Goal: Information Seeking & Learning: Learn about a topic

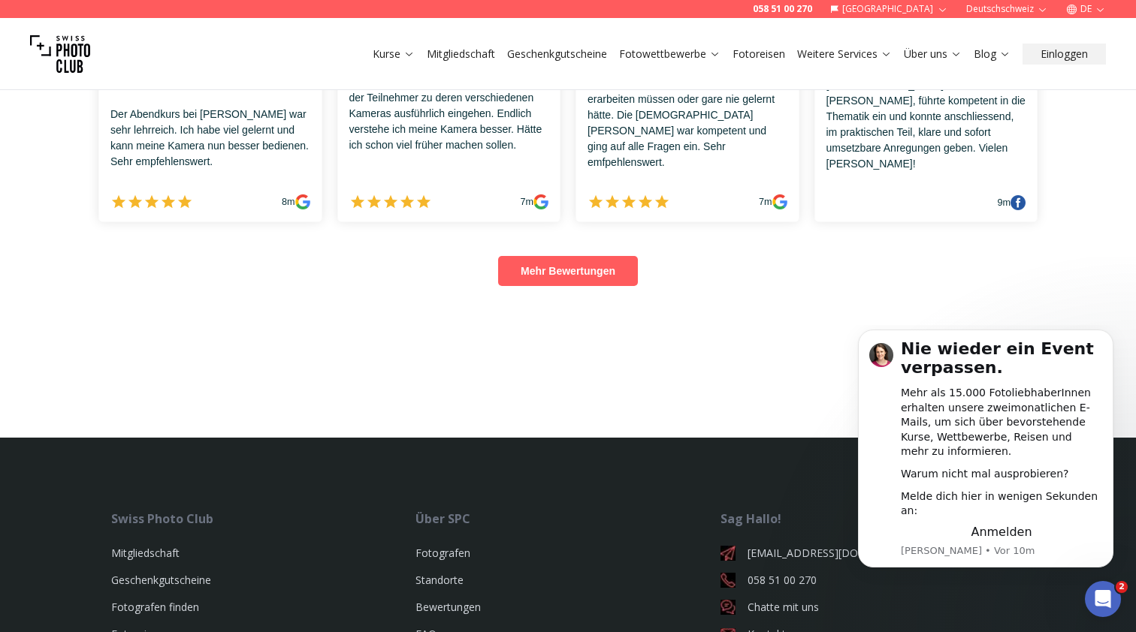
scroll to position [1036, 0]
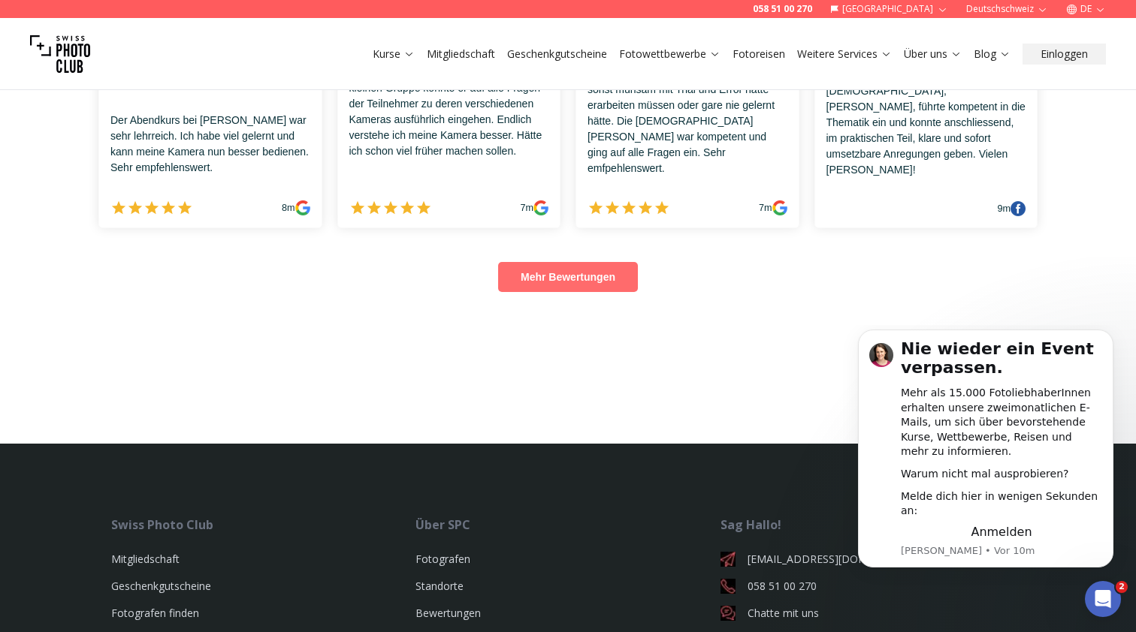
click at [551, 282] on link "Mehr Bewertungen" at bounding box center [568, 277] width 140 height 30
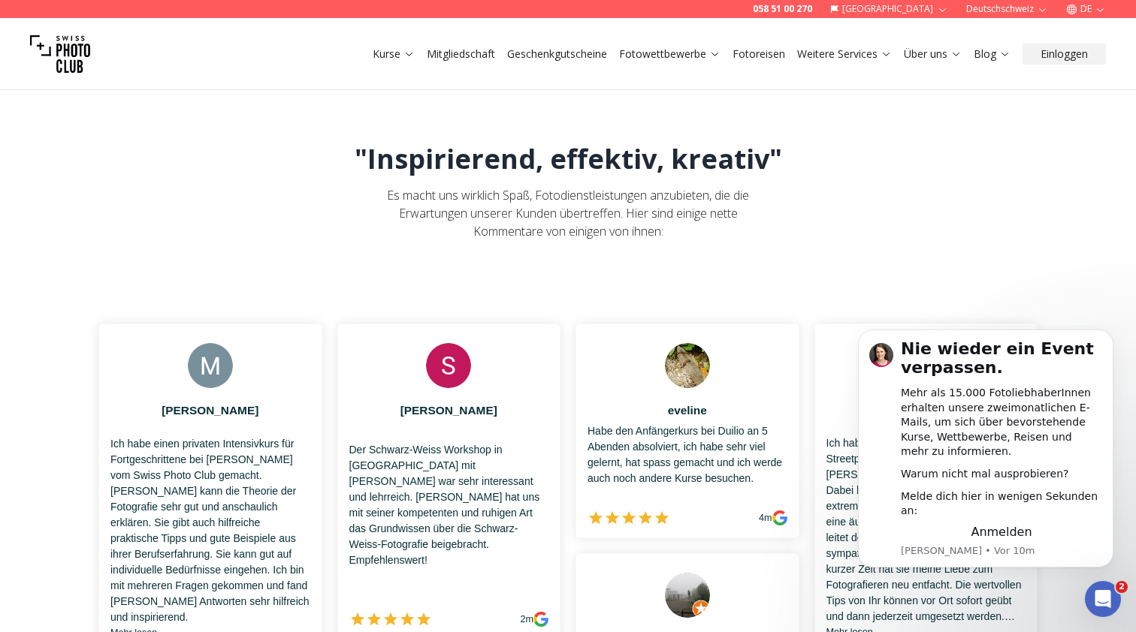
scroll to position [0, 0]
click at [918, 118] on link "Fotografen" at bounding box center [941, 114] width 83 height 27
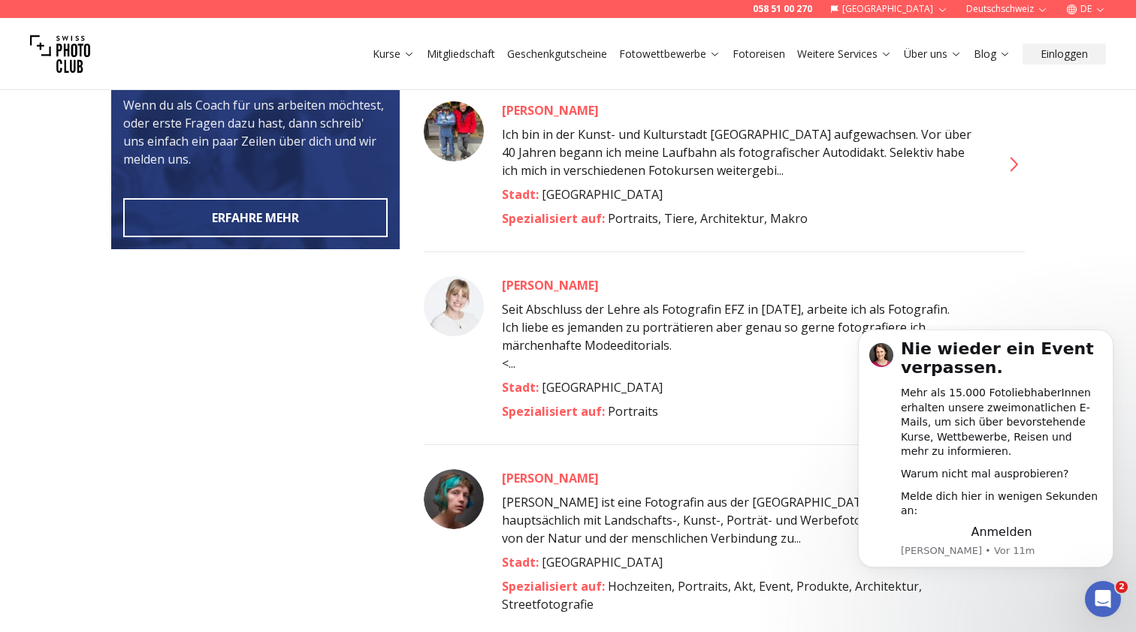
scroll to position [701, 0]
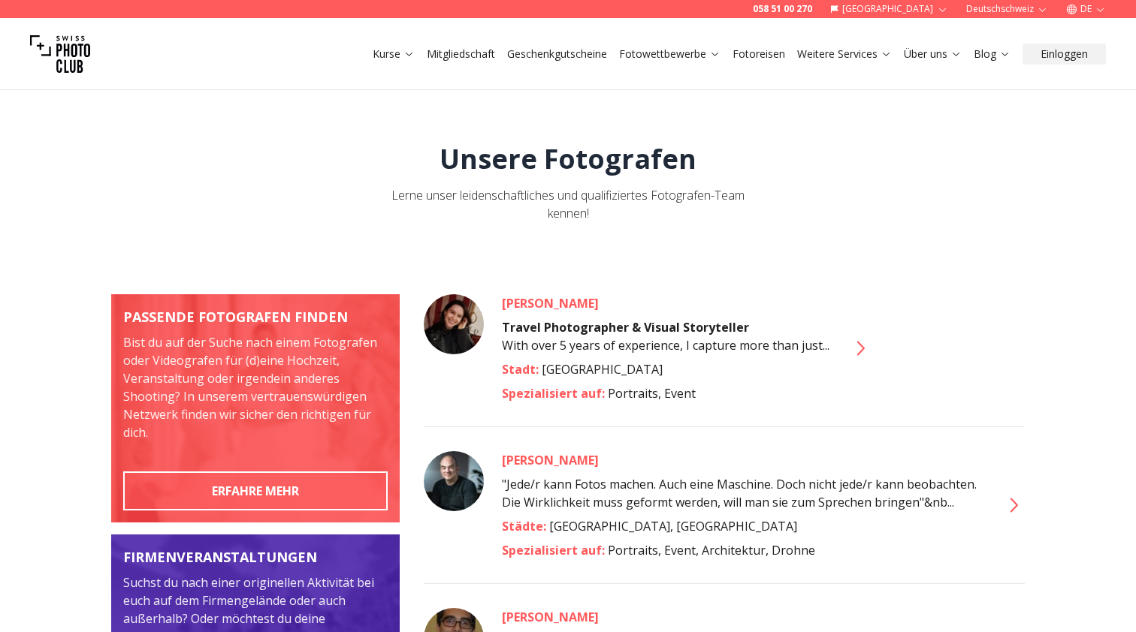
scroll to position [701, 0]
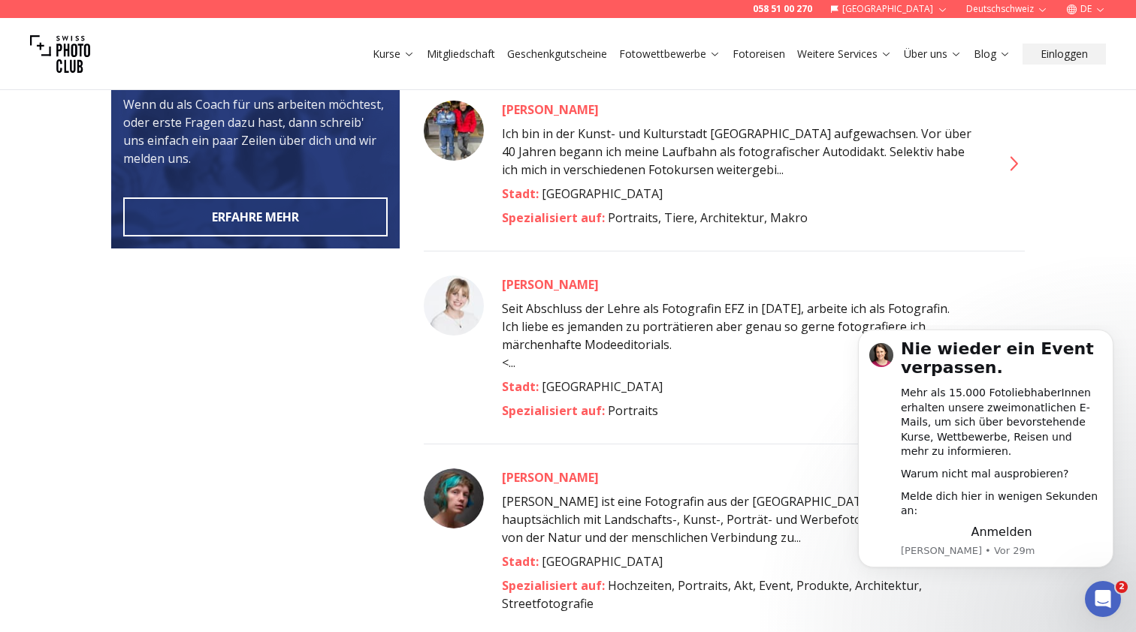
scroll to position [0, 0]
click at [704, 444] on div "[PERSON_NAME] [PERSON_NAME] ist eine Fotografin aus der [GEOGRAPHIC_DATA]. Sie …" at bounding box center [724, 528] width 601 height 169
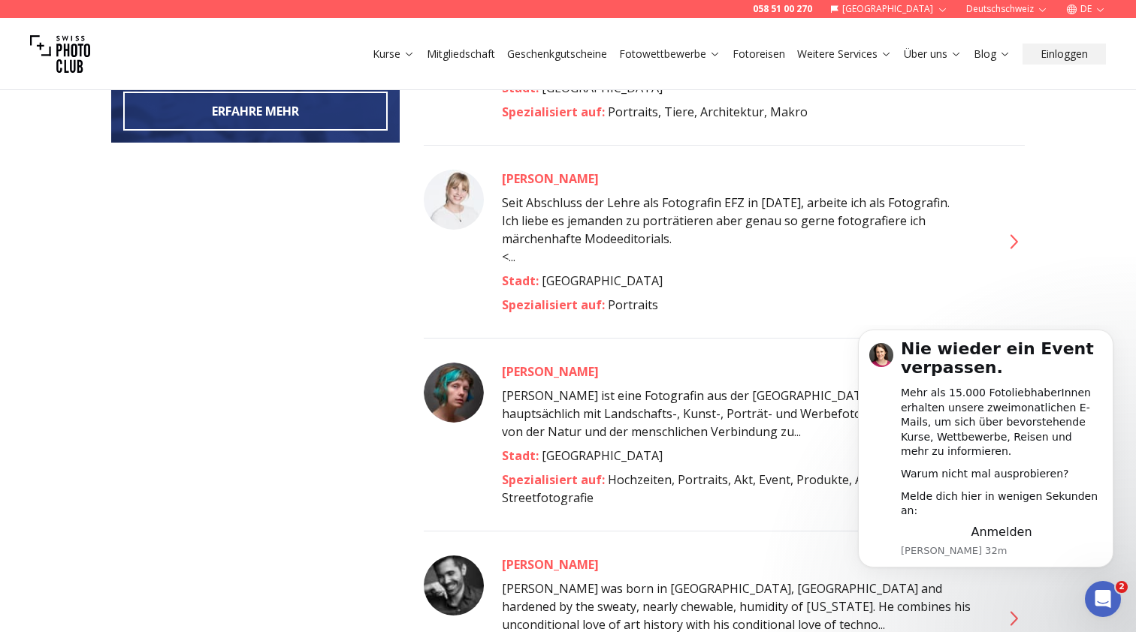
scroll to position [811, 0]
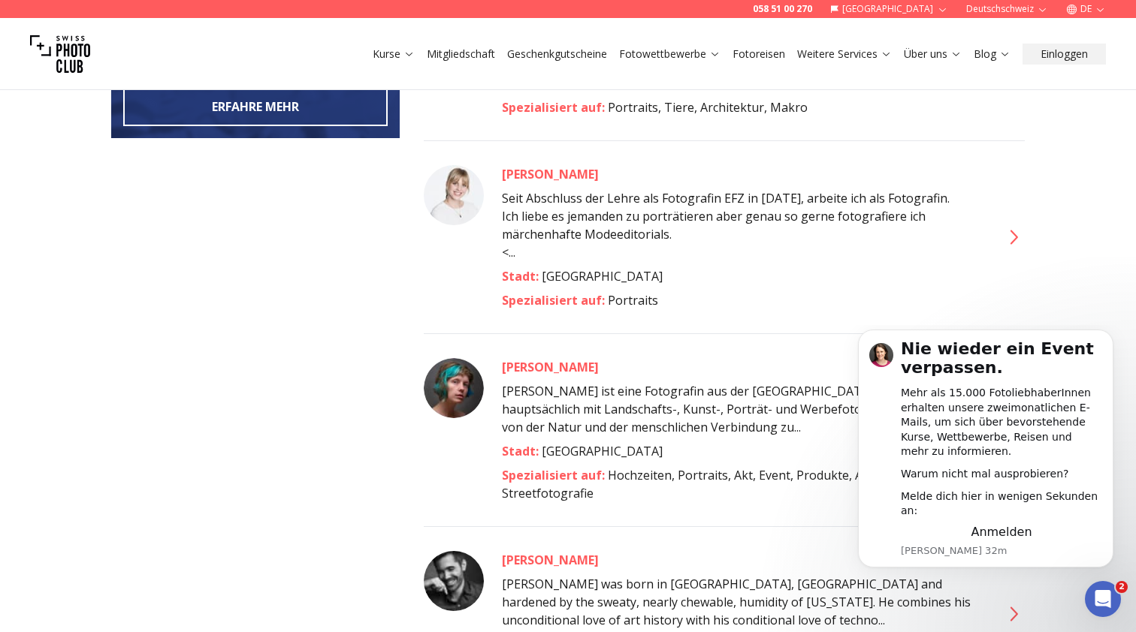
click at [1015, 225] on icon at bounding box center [1012, 237] width 24 height 24
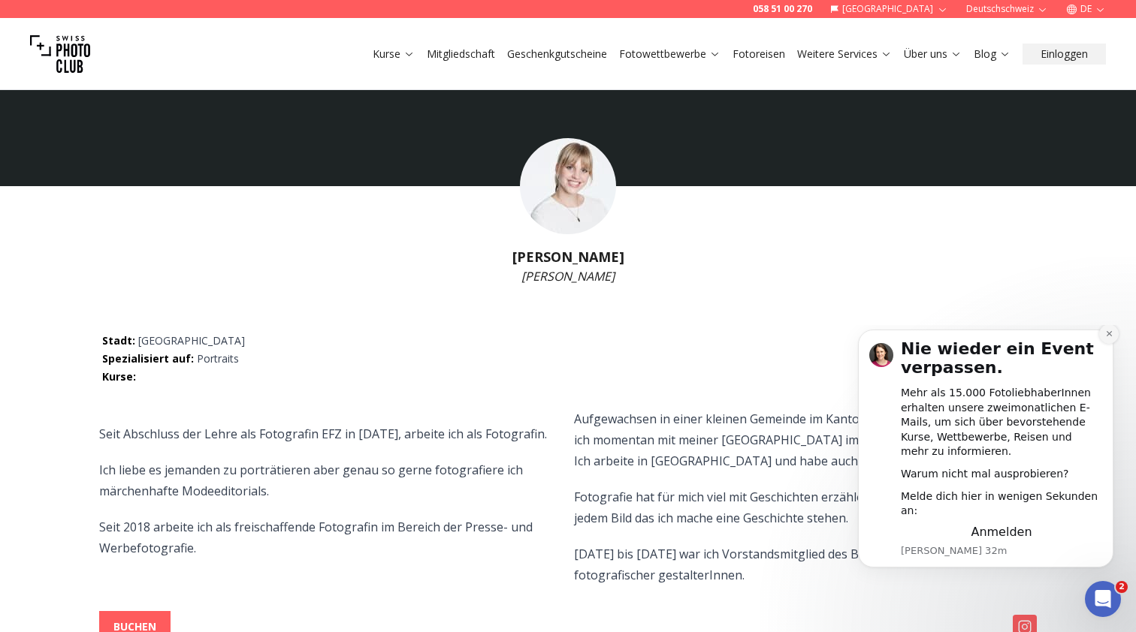
click at [1113, 344] on button "Dismiss notification" at bounding box center [1109, 334] width 20 height 20
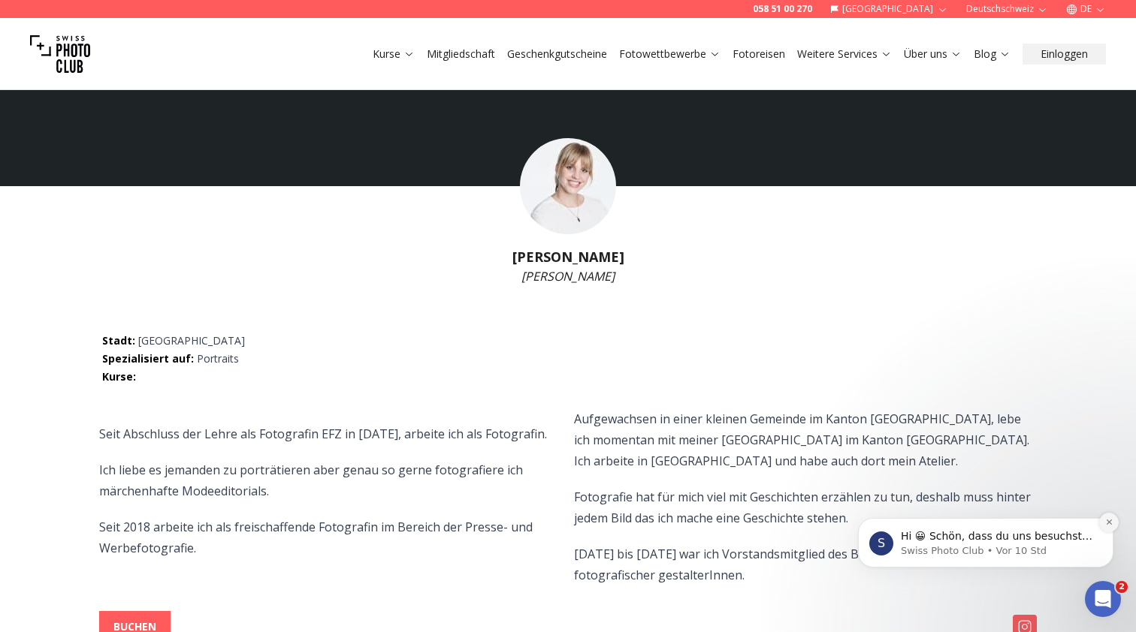
click at [1110, 524] on icon "Dismiss notification" at bounding box center [1109, 522] width 8 height 8
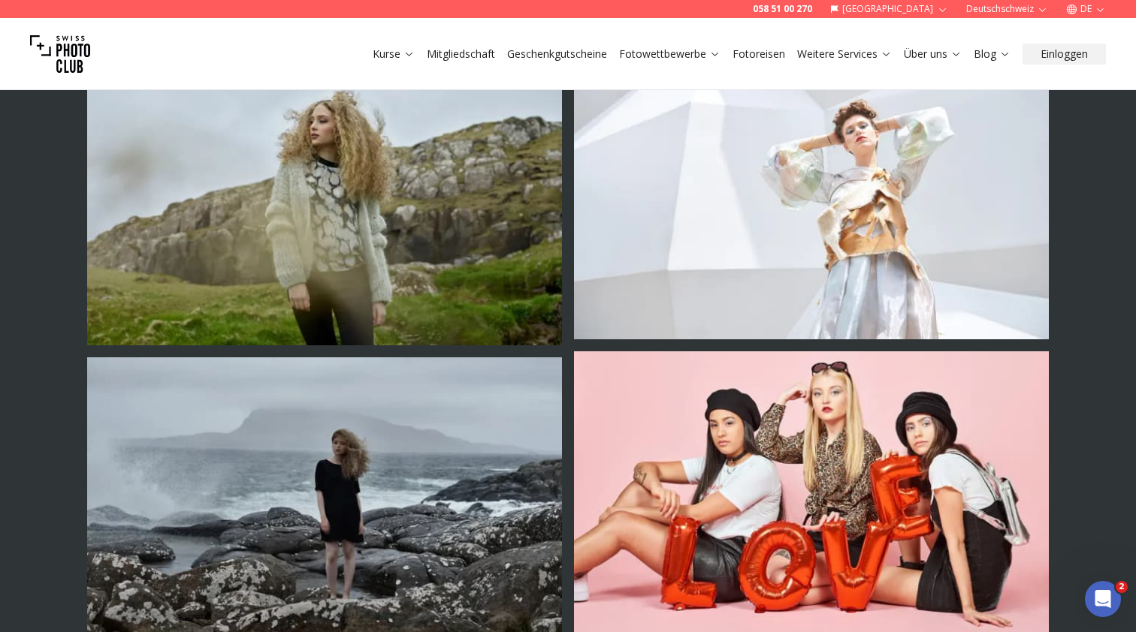
scroll to position [645, 0]
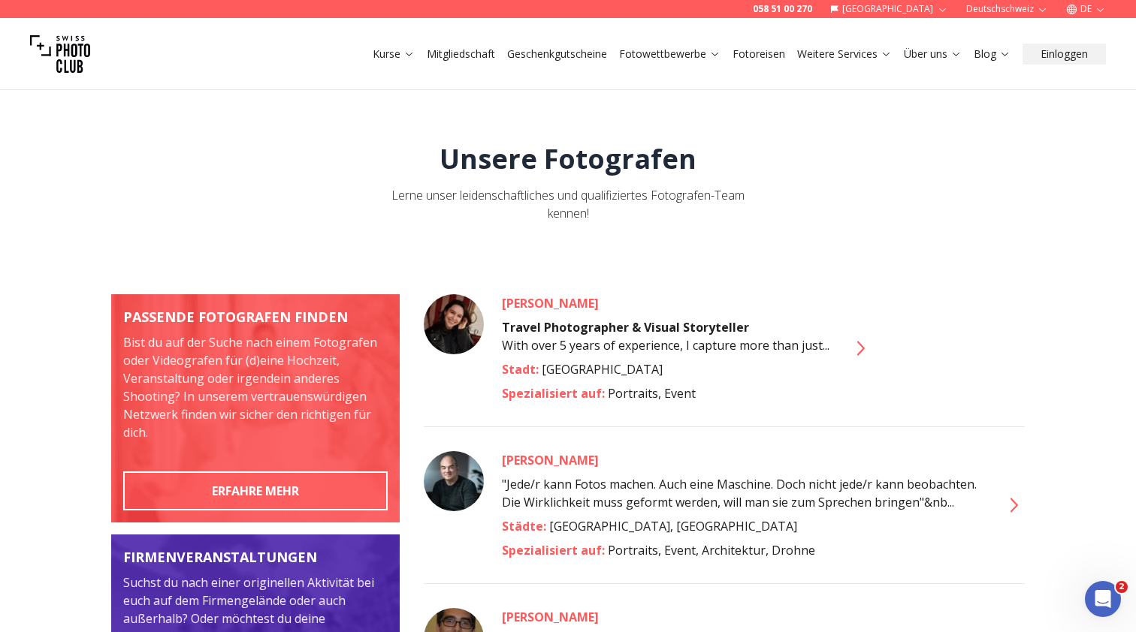
click at [454, 318] on img at bounding box center [454, 324] width 60 height 60
click at [860, 348] on icon at bounding box center [859, 348] width 24 height 24
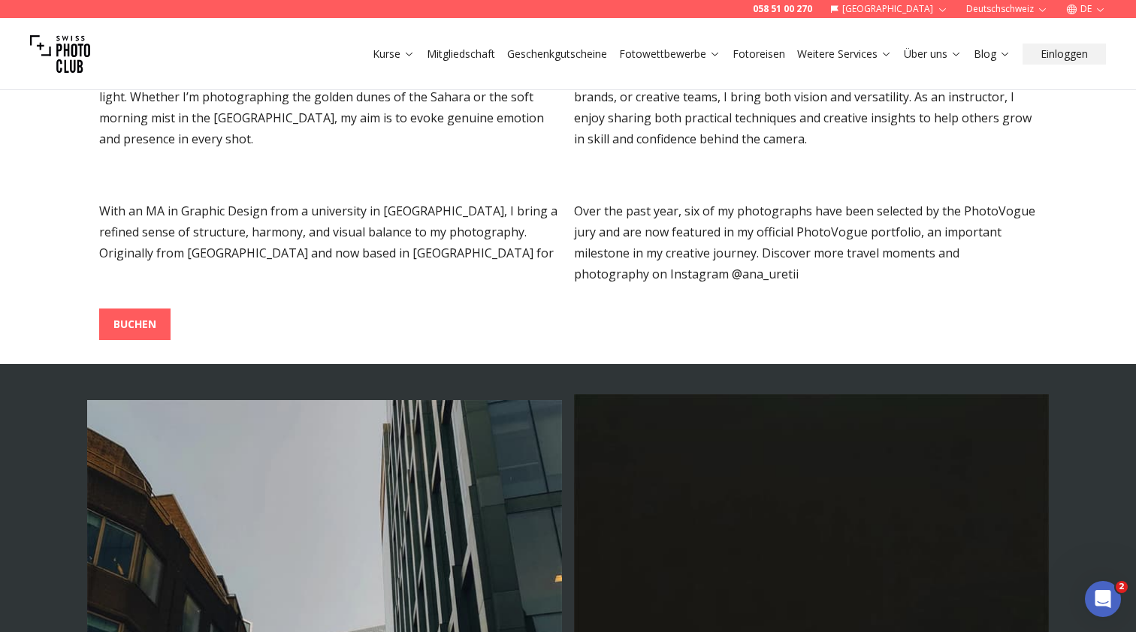
scroll to position [176, 0]
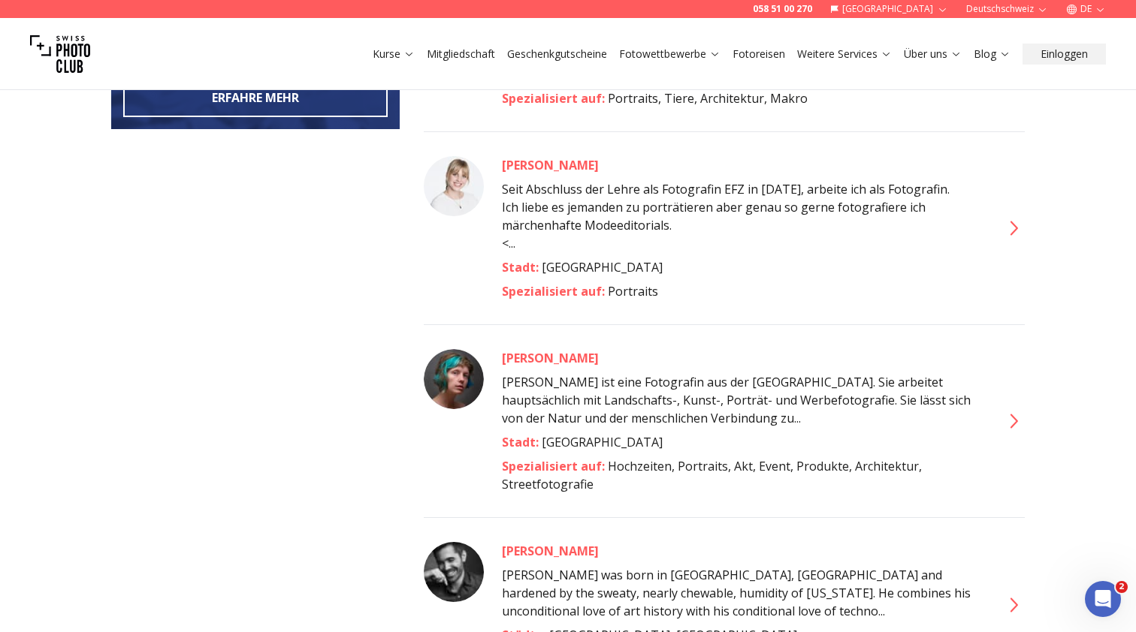
scroll to position [821, 0]
click at [1017, 409] on icon at bounding box center [1012, 421] width 24 height 24
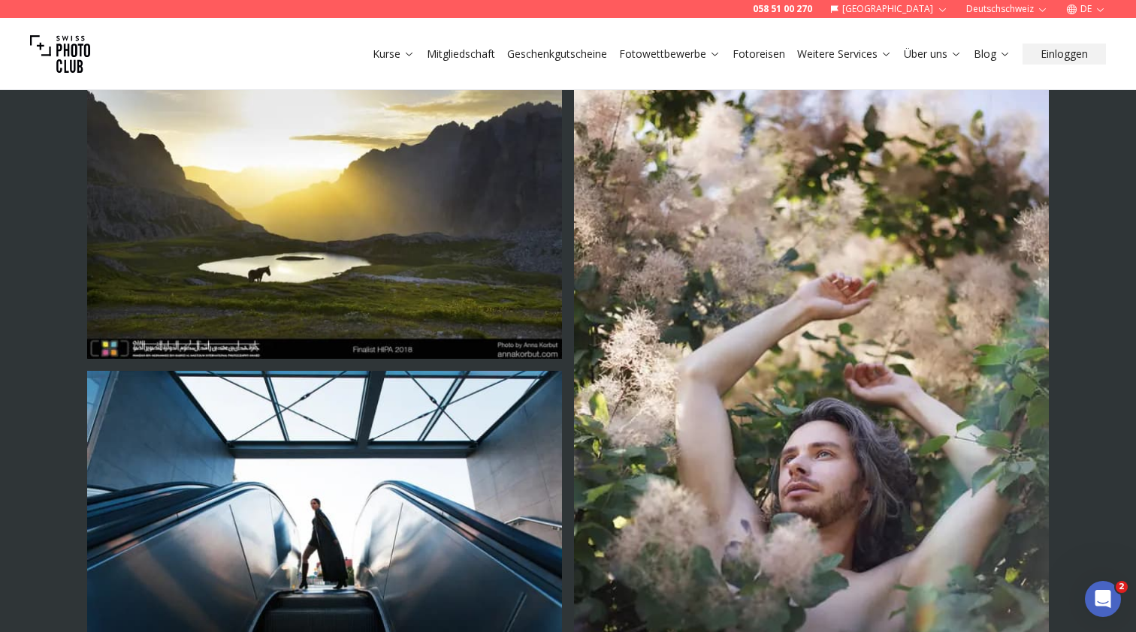
scroll to position [1591, 0]
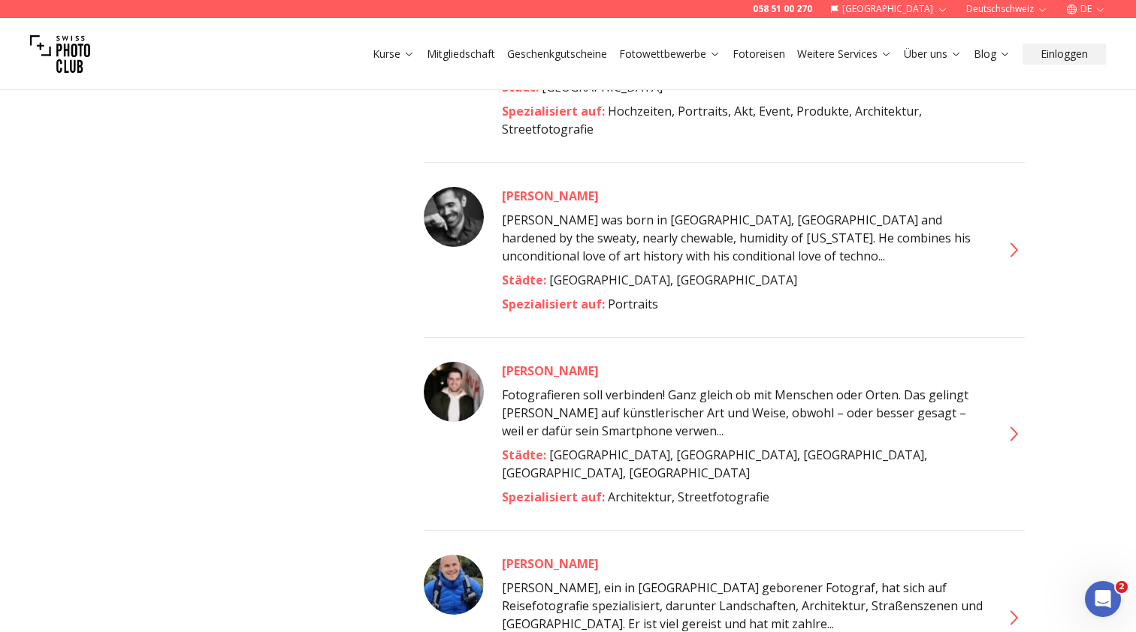
scroll to position [1184, 0]
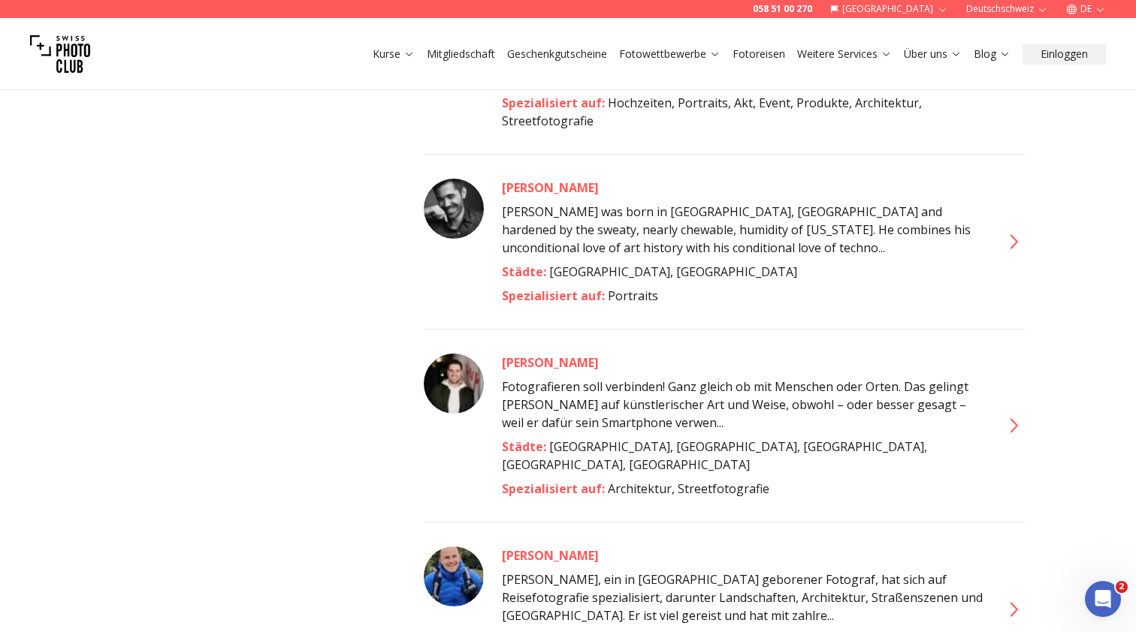
click at [1012, 414] on icon at bounding box center [1012, 426] width 24 height 24
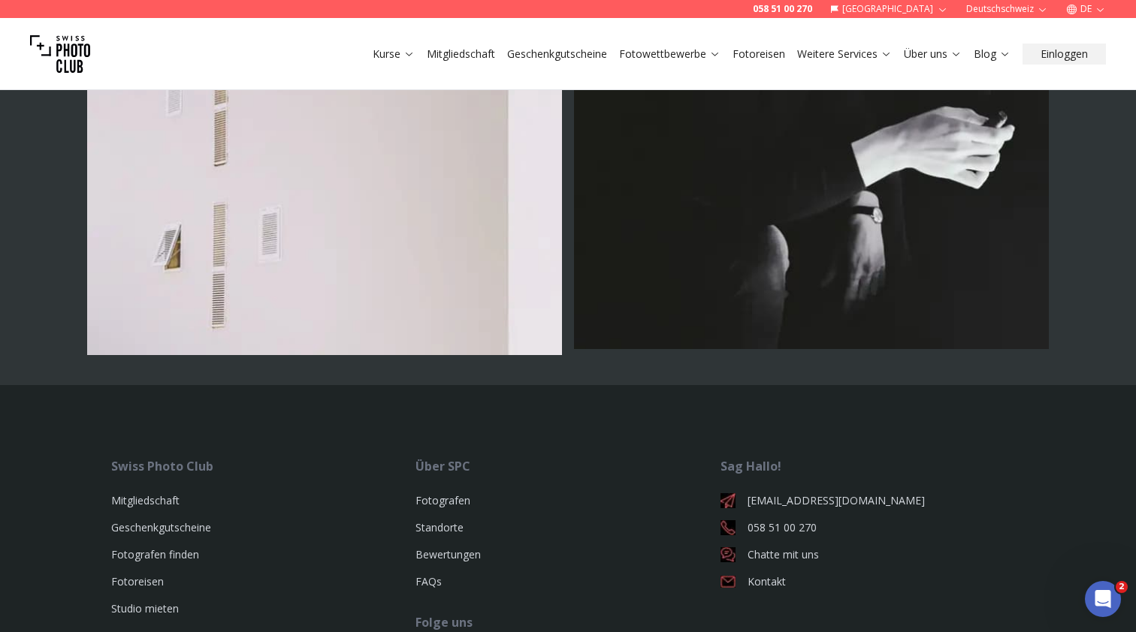
scroll to position [5212, 0]
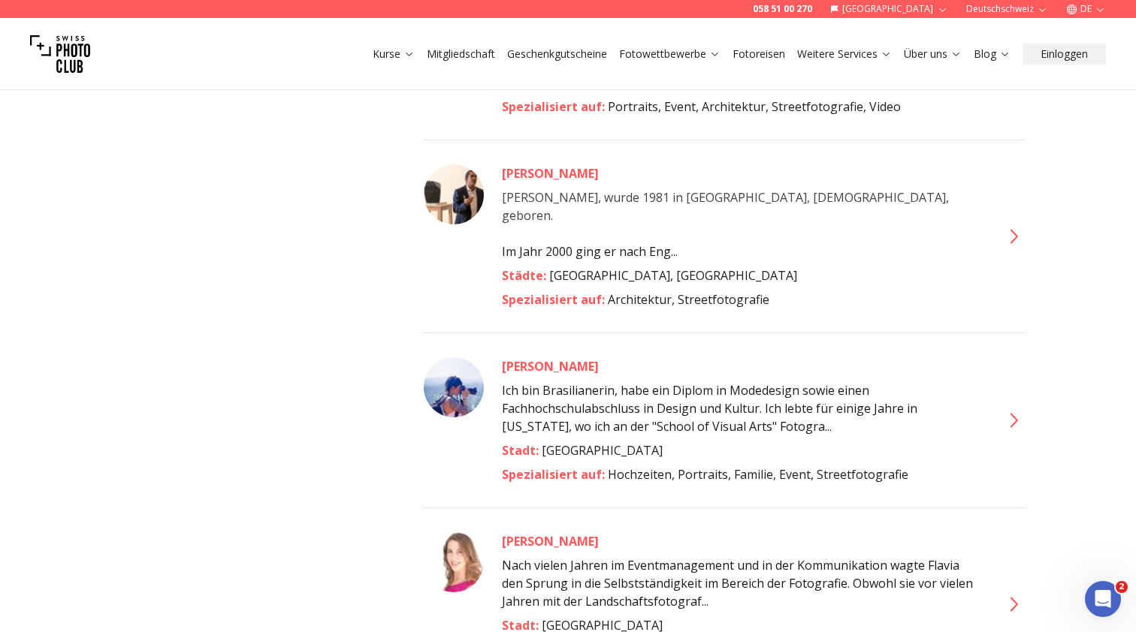
scroll to position [1899, 0]
click at [1018, 407] on icon at bounding box center [1012, 419] width 24 height 24
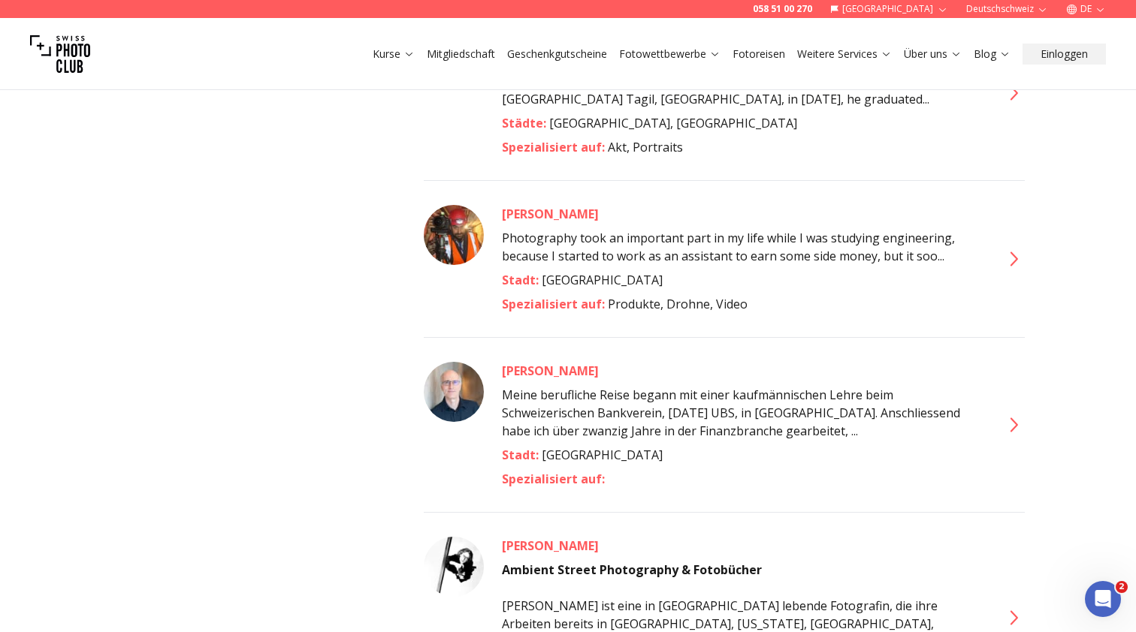
scroll to position [2594, 0]
click at [1016, 417] on icon at bounding box center [1014, 424] width 8 height 14
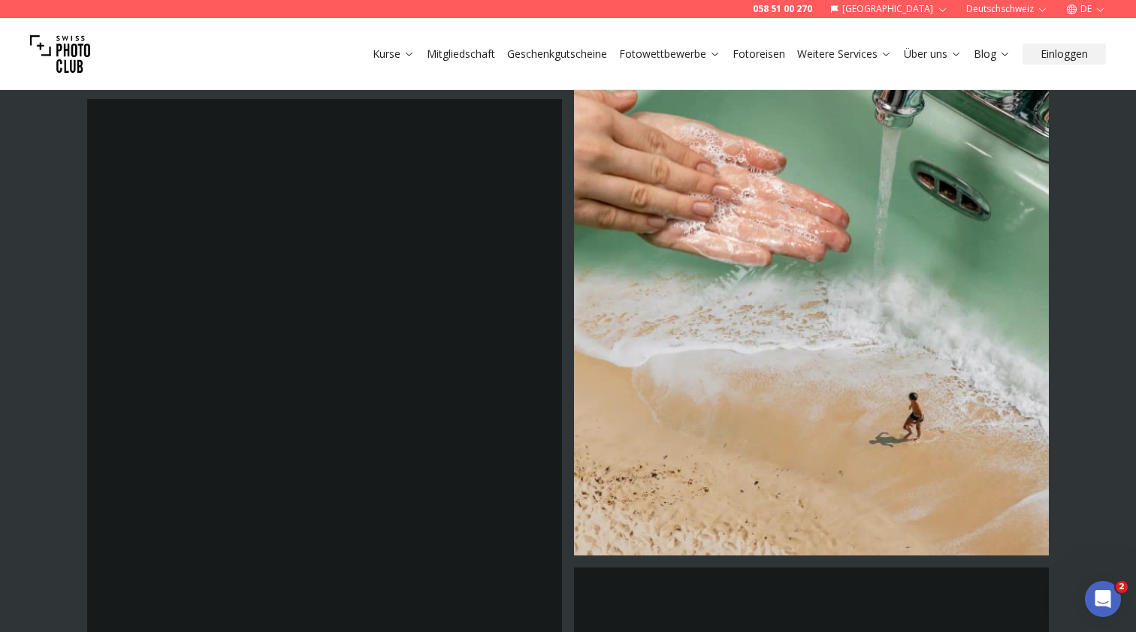
scroll to position [1061, 0]
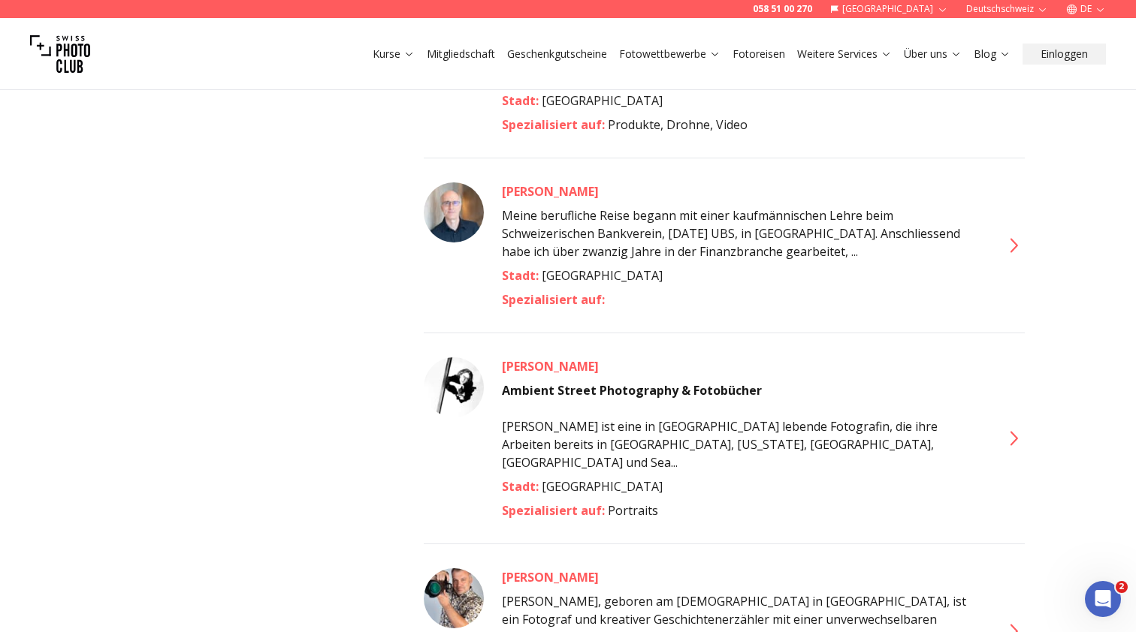
scroll to position [2777, 0]
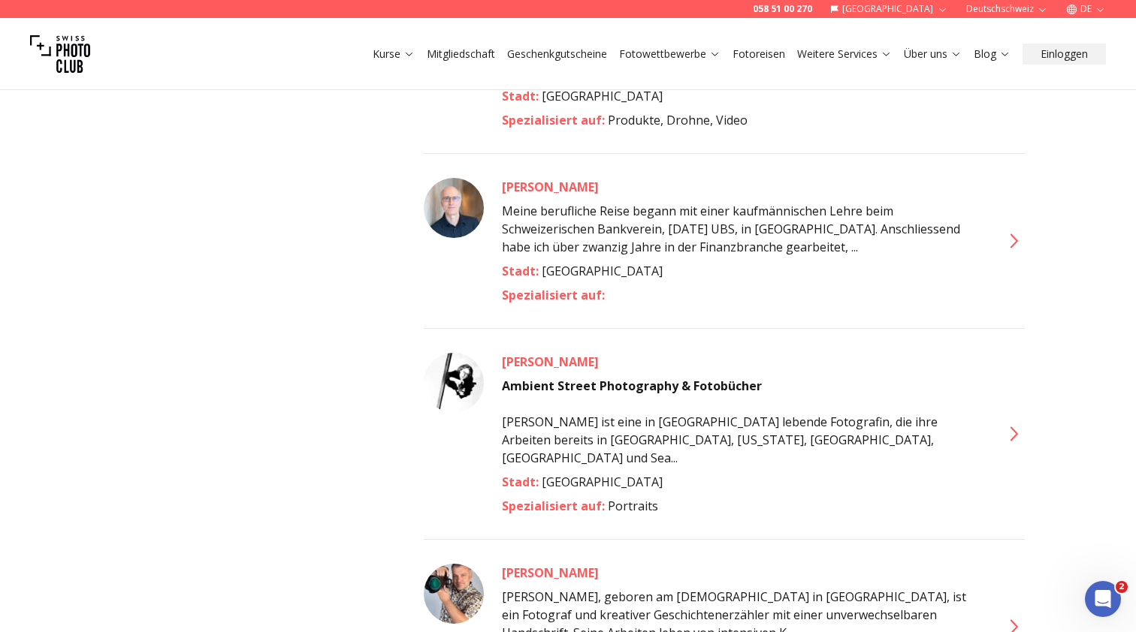
click at [1008, 422] on icon at bounding box center [1012, 434] width 24 height 24
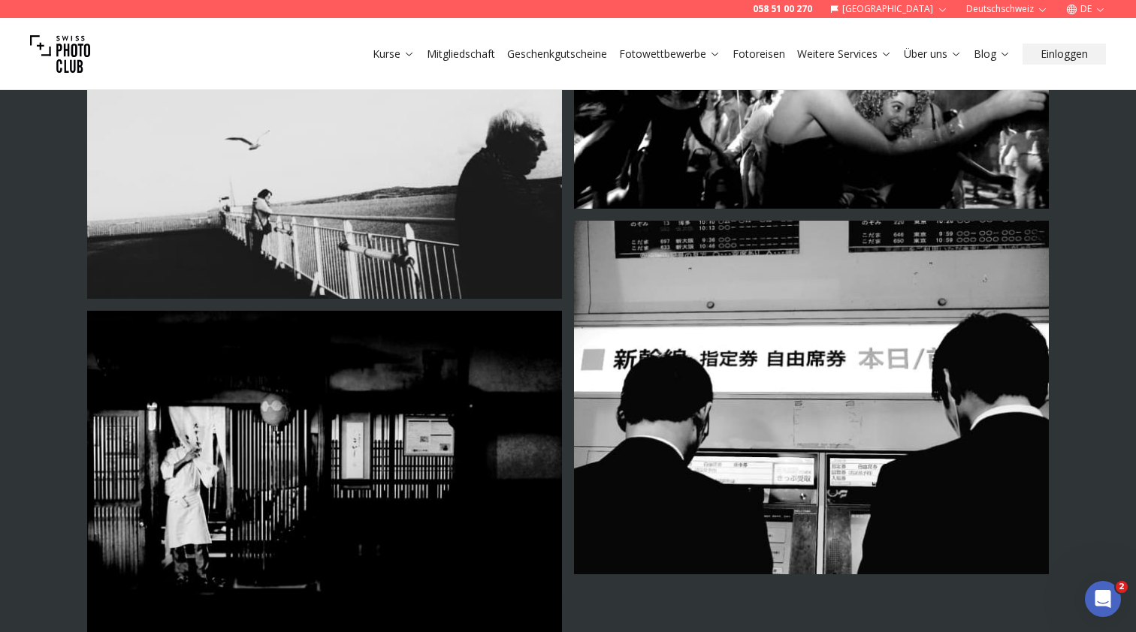
scroll to position [3055, 0]
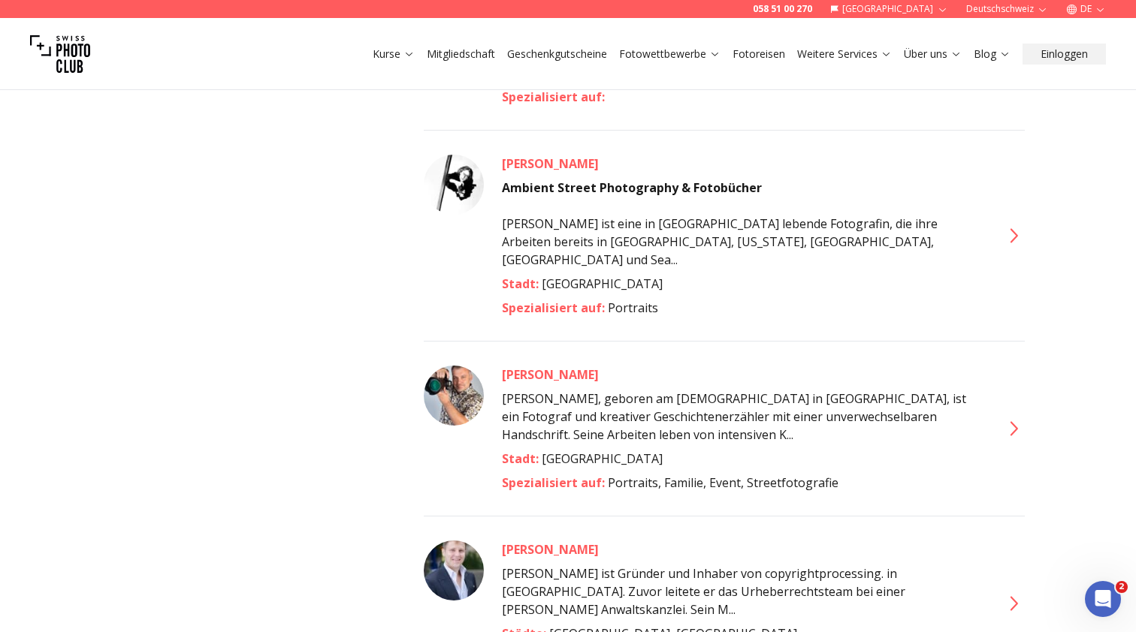
scroll to position [2977, 0]
click at [1015, 415] on icon at bounding box center [1012, 427] width 24 height 24
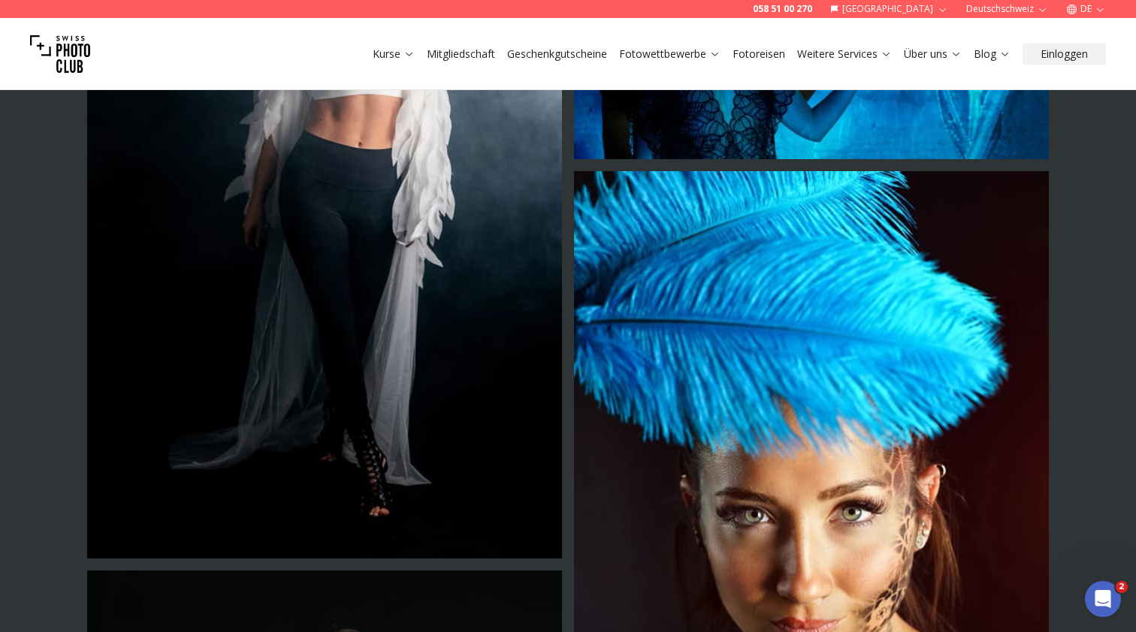
scroll to position [1205, 0]
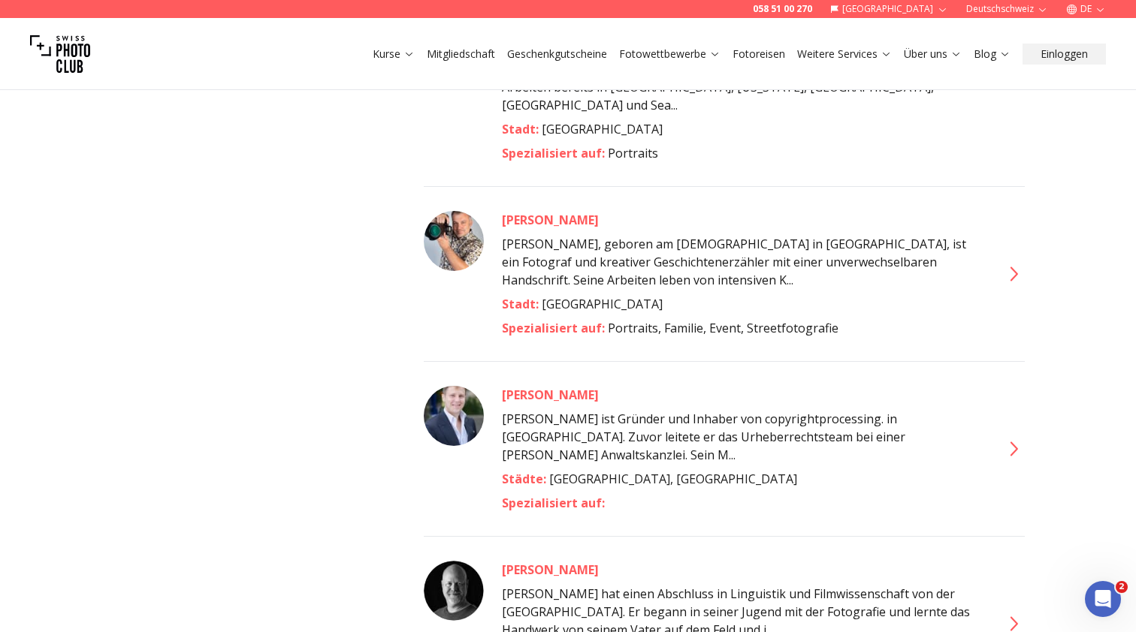
scroll to position [3131, 0]
click at [1006, 436] on icon at bounding box center [1012, 448] width 24 height 24
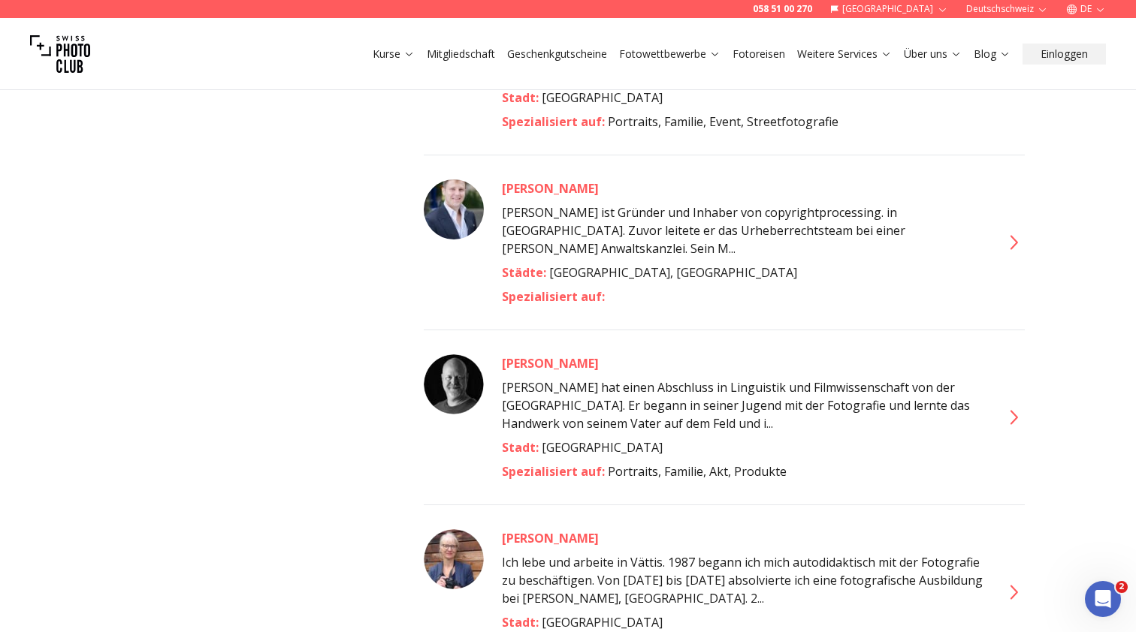
scroll to position [3338, 0]
click at [1015, 404] on icon at bounding box center [1012, 416] width 24 height 24
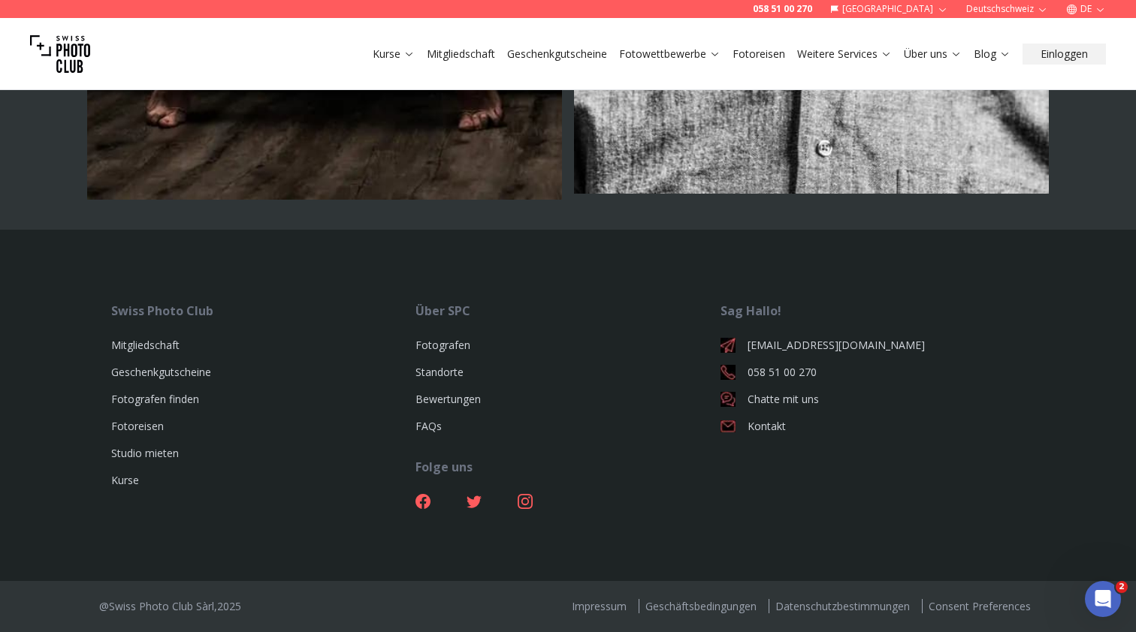
scroll to position [5973, 0]
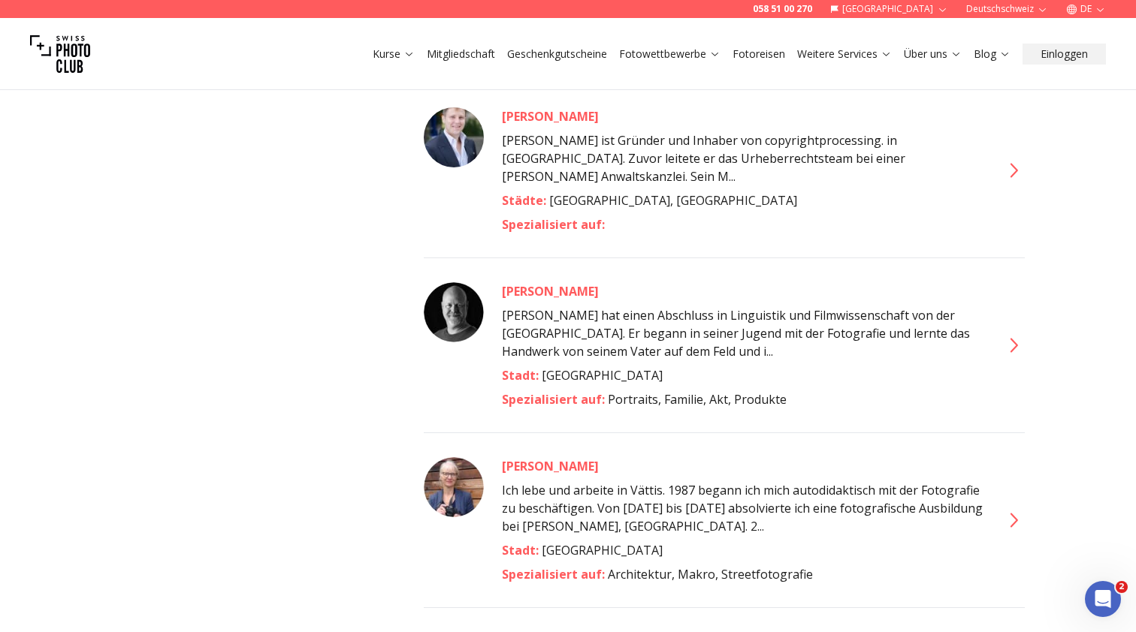
scroll to position [3410, 0]
click at [1009, 508] on icon at bounding box center [1012, 520] width 24 height 24
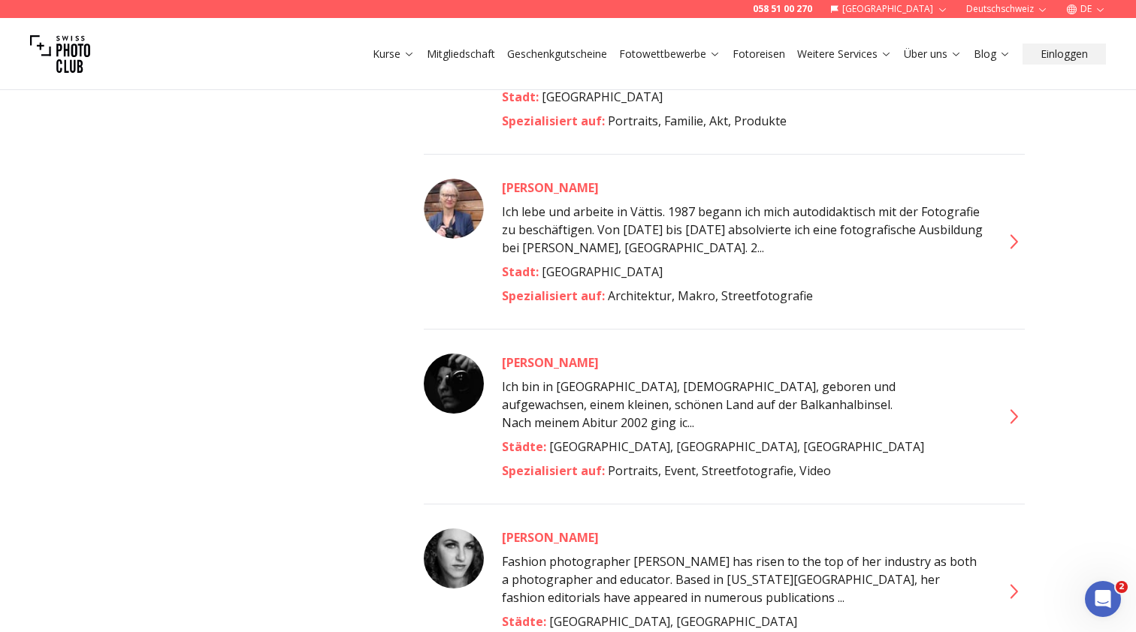
scroll to position [3691, 0]
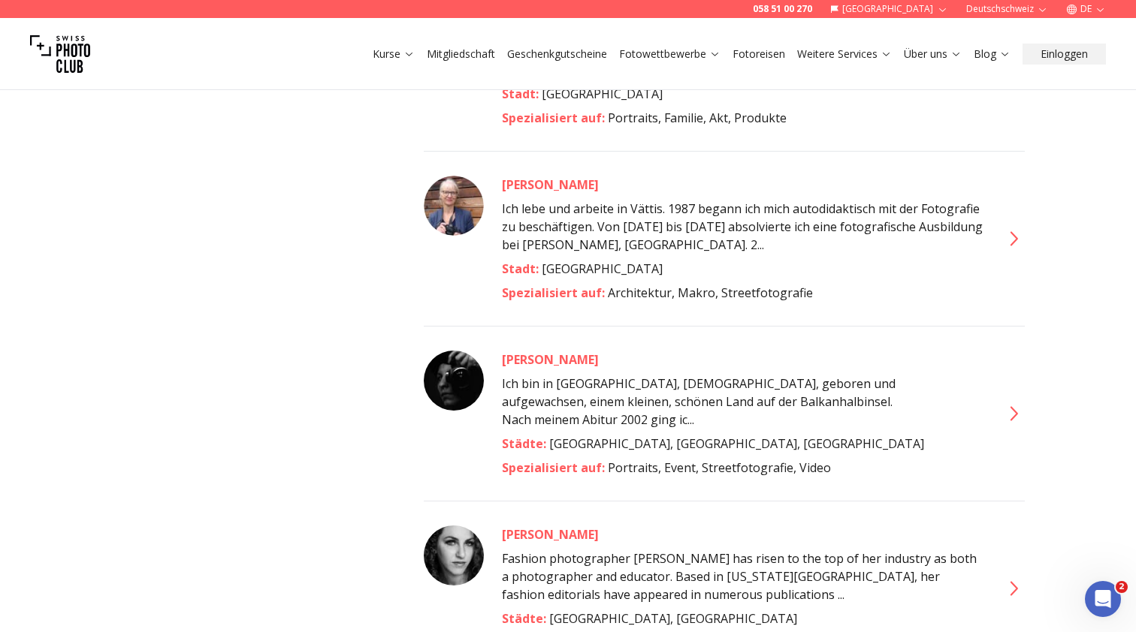
click at [1015, 406] on icon at bounding box center [1014, 413] width 8 height 14
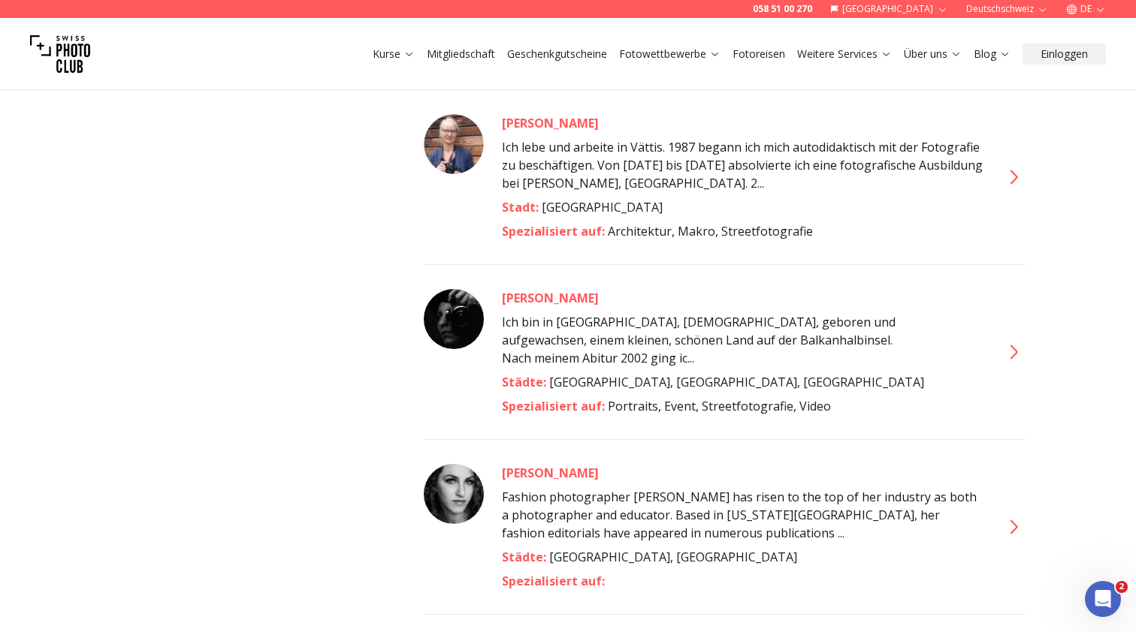
scroll to position [3753, 0]
click at [1014, 514] on icon at bounding box center [1012, 526] width 24 height 24
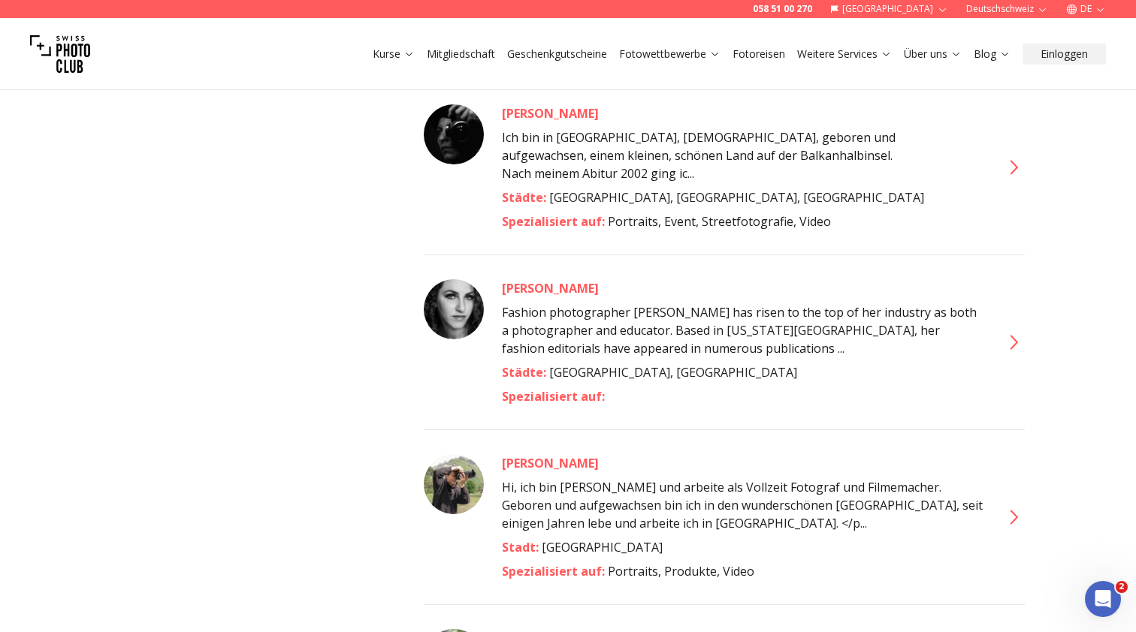
scroll to position [3938, 0]
click at [1014, 509] on icon at bounding box center [1014, 516] width 8 height 14
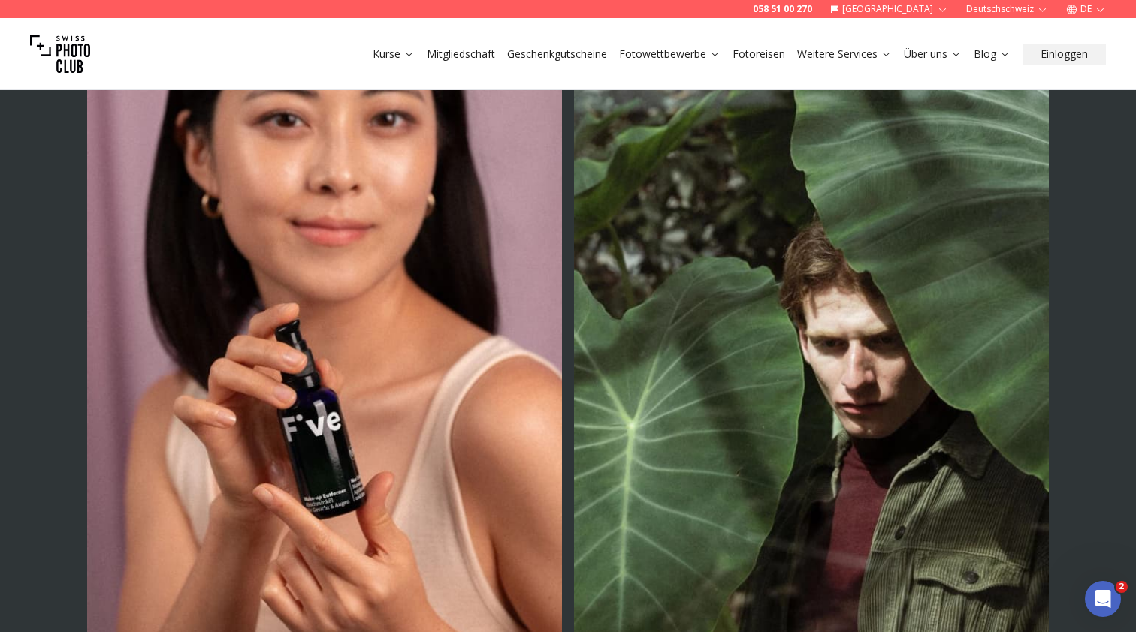
scroll to position [645, 0]
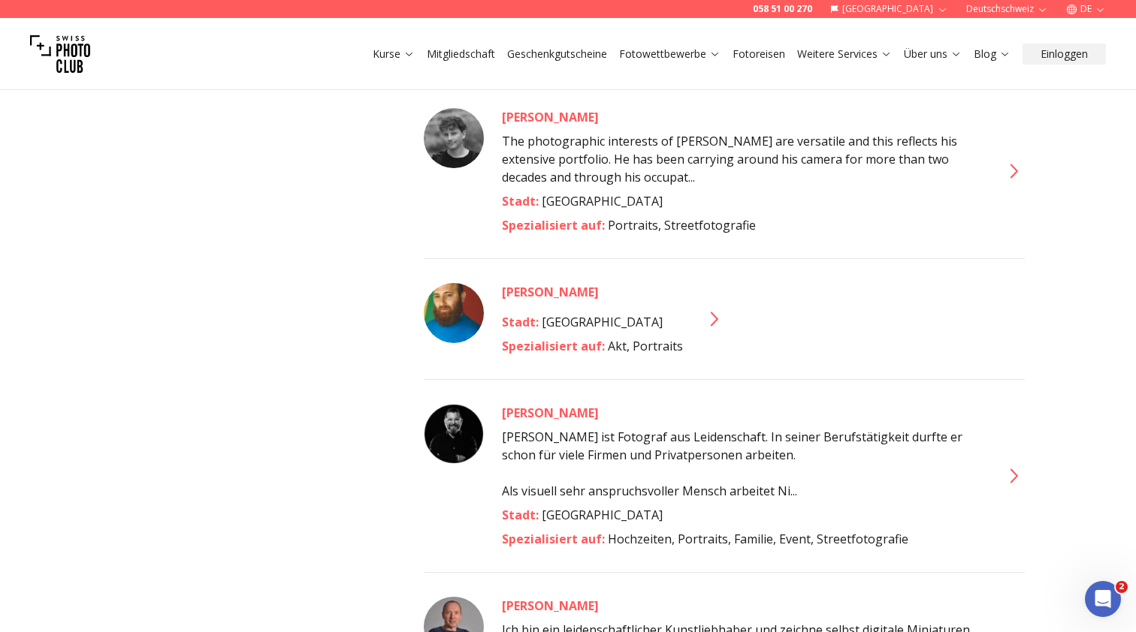
scroll to position [4966, 0]
click at [1018, 463] on icon at bounding box center [1012, 475] width 24 height 24
